Goal: Check status: Check status

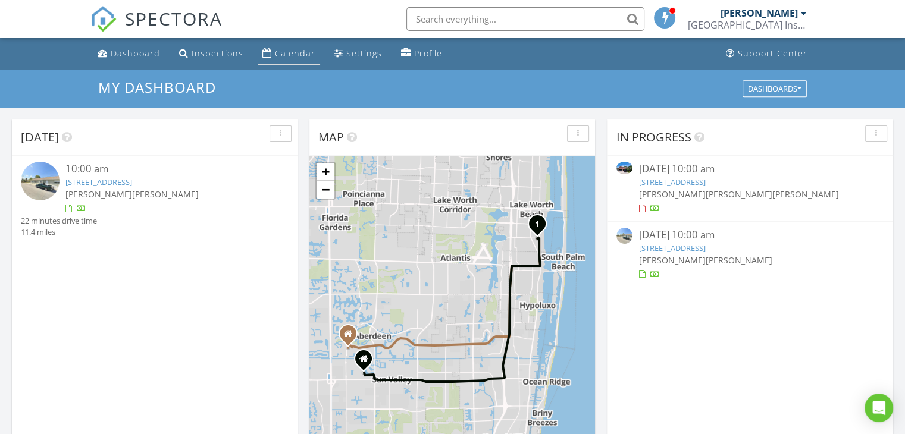
click at [296, 55] on div "Calendar" at bounding box center [295, 53] width 40 height 11
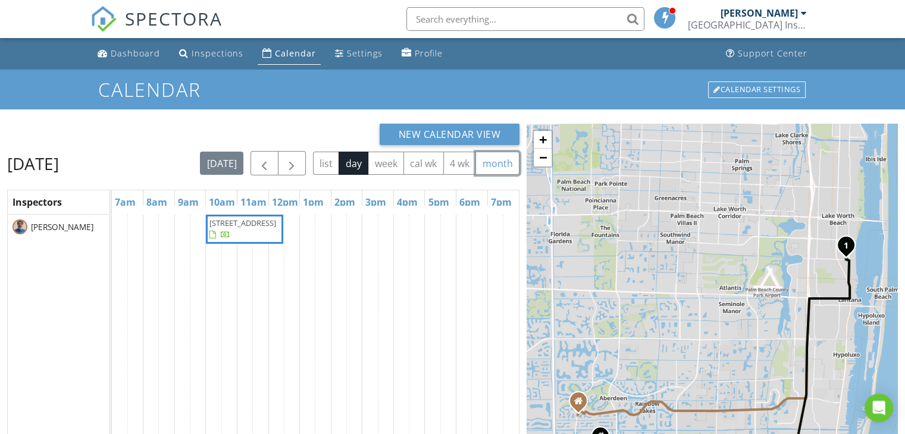
click at [475, 175] on button "month" at bounding box center [497, 163] width 44 height 23
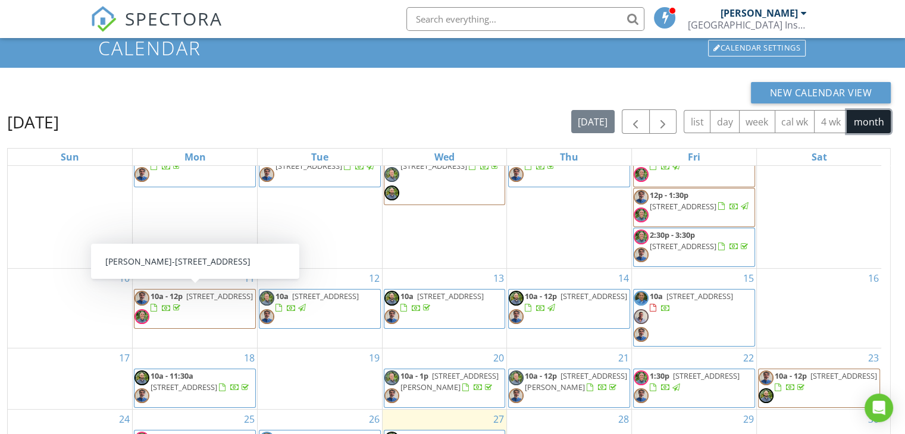
scroll to position [59, 0]
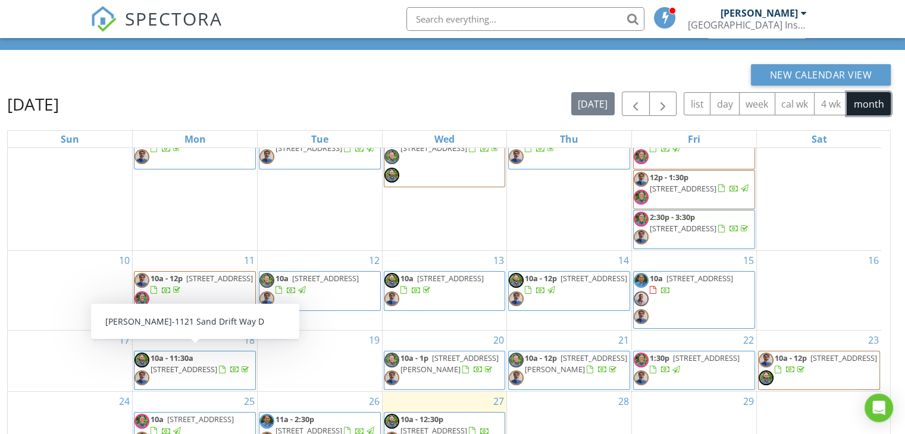
click at [217, 364] on span "[STREET_ADDRESS]" at bounding box center [184, 369] width 67 height 11
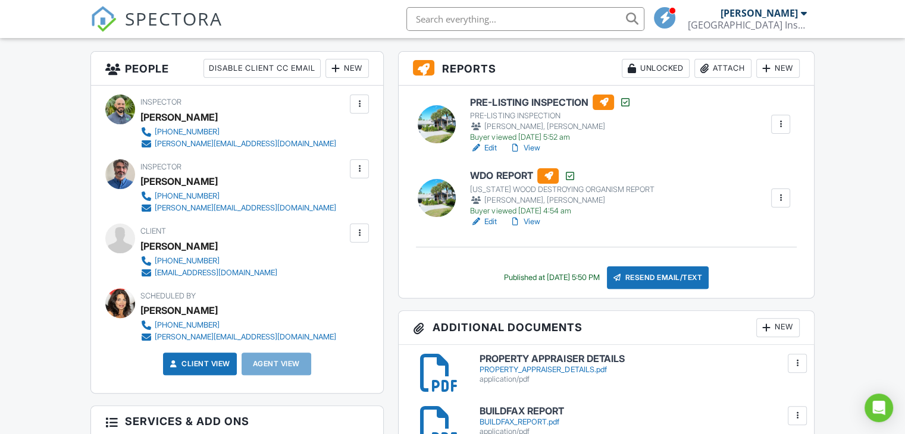
click at [535, 149] on link "View" at bounding box center [524, 148] width 31 height 12
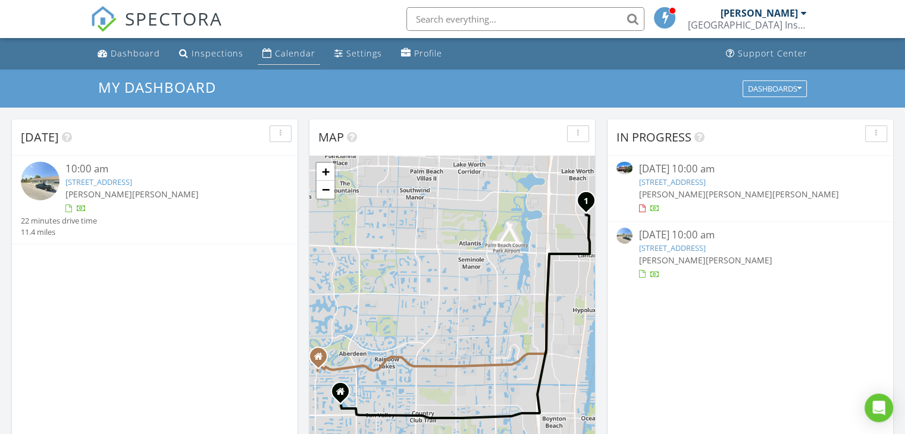
click at [284, 48] on div "Calendar" at bounding box center [295, 53] width 40 height 11
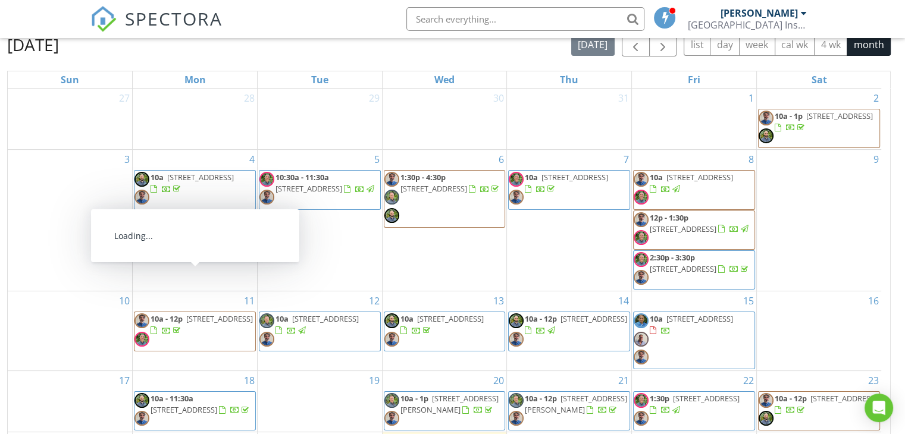
scroll to position [59, 0]
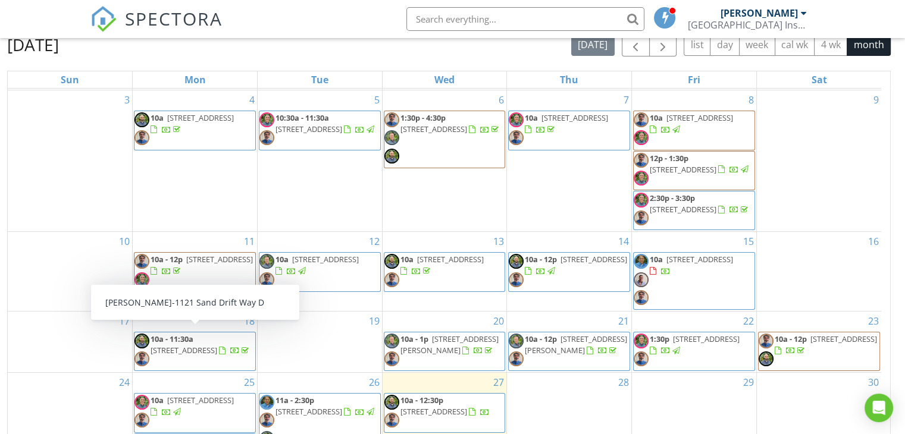
click at [217, 346] on span "1121 Sand Drift Way D, West Palm Beach 33411" at bounding box center [184, 350] width 67 height 11
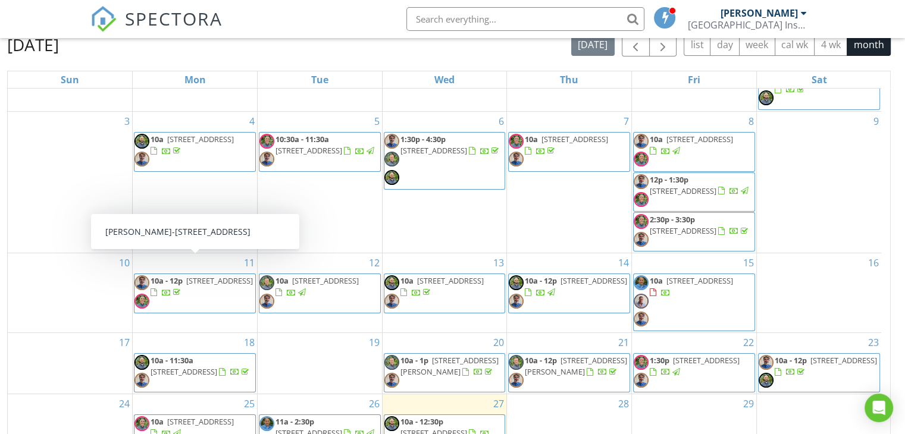
scroll to position [59, 0]
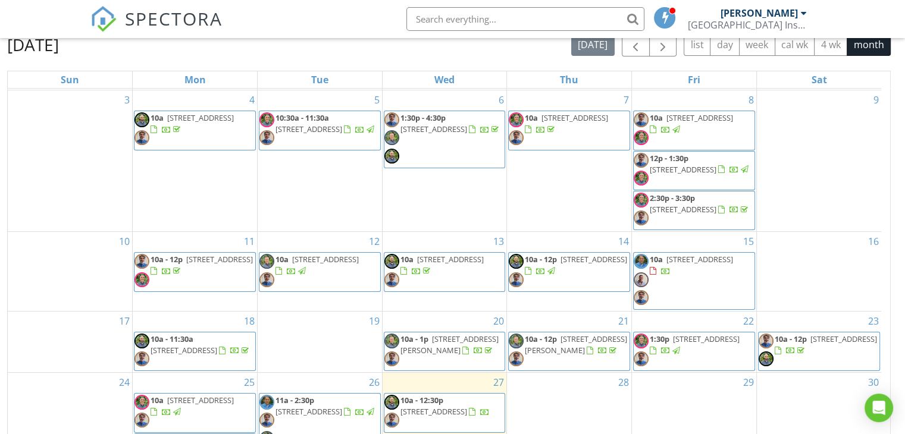
click at [217, 345] on span "[STREET_ADDRESS]" at bounding box center [184, 350] width 67 height 11
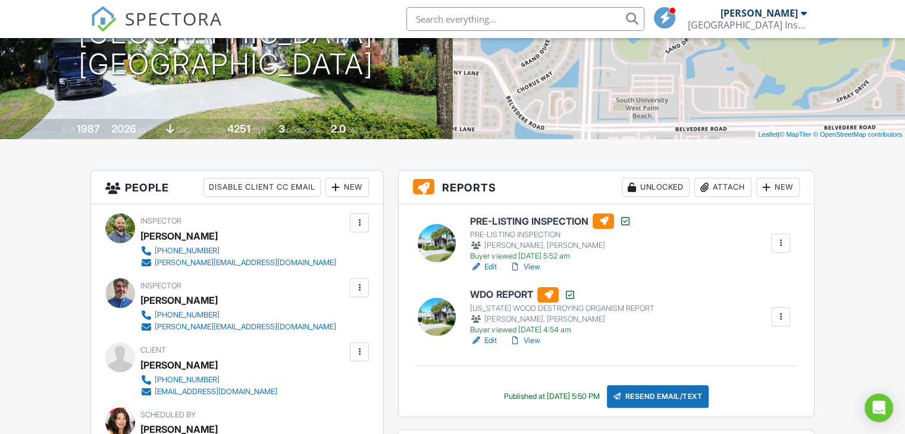
scroll to position [238, 0]
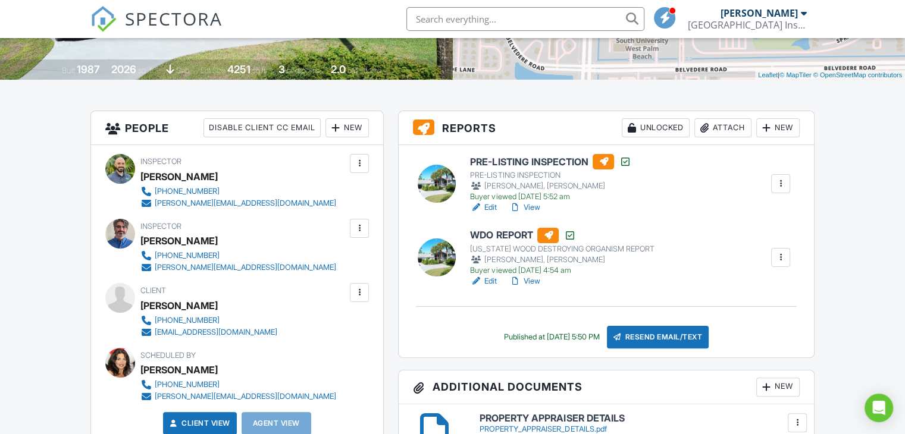
click at [534, 208] on link "View" at bounding box center [524, 208] width 31 height 12
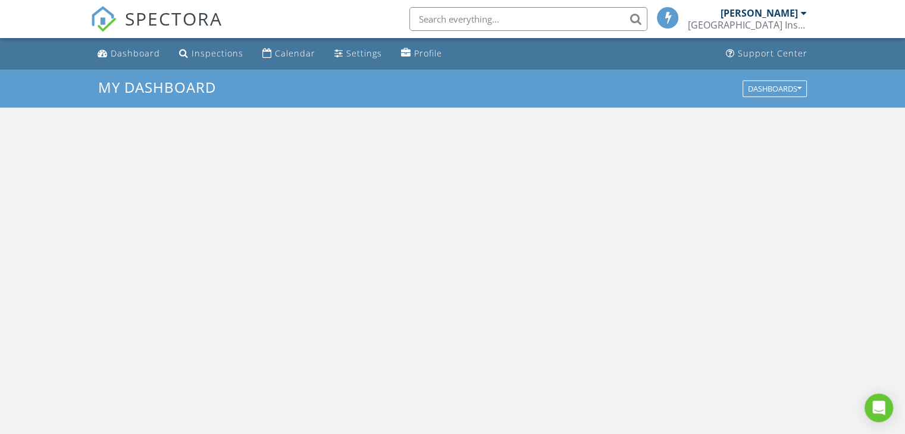
scroll to position [1101, 923]
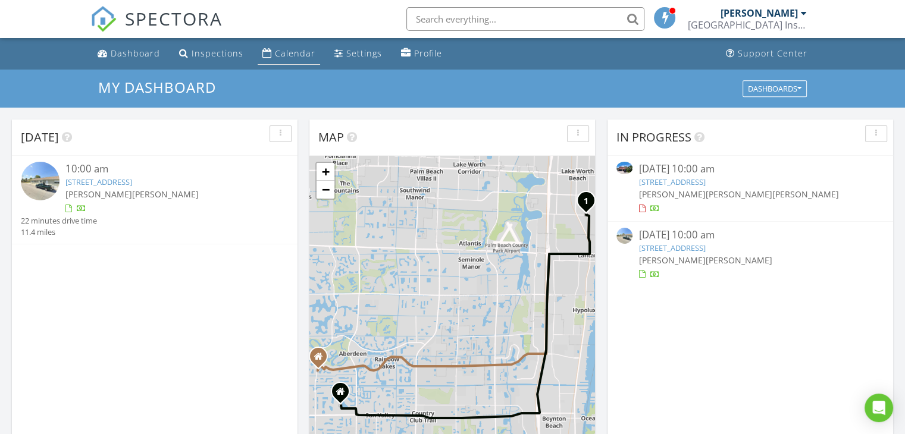
click at [300, 49] on div "Calendar" at bounding box center [295, 53] width 40 height 11
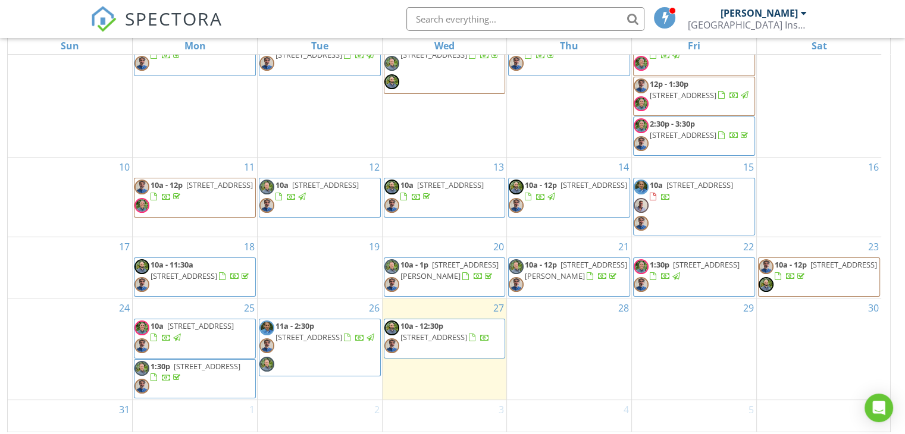
scroll to position [158, 0]
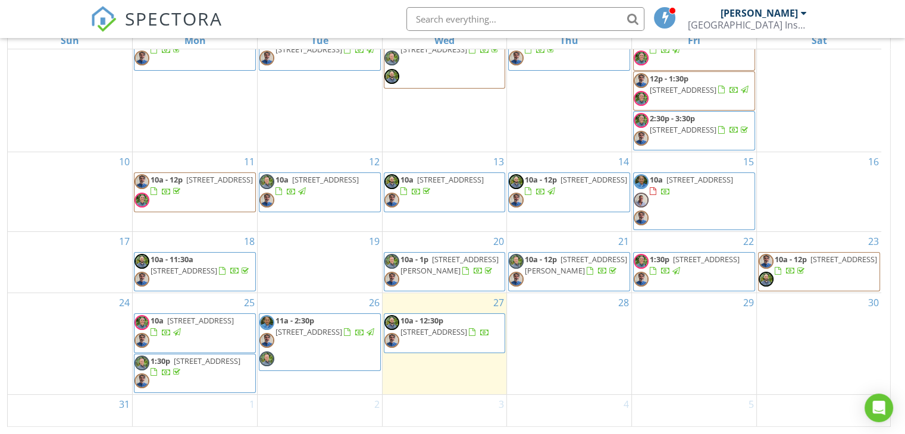
click at [194, 260] on span "10a - 11:30a [STREET_ADDRESS]" at bounding box center [194, 272] width 121 height 36
